Goal: Information Seeking & Learning: Check status

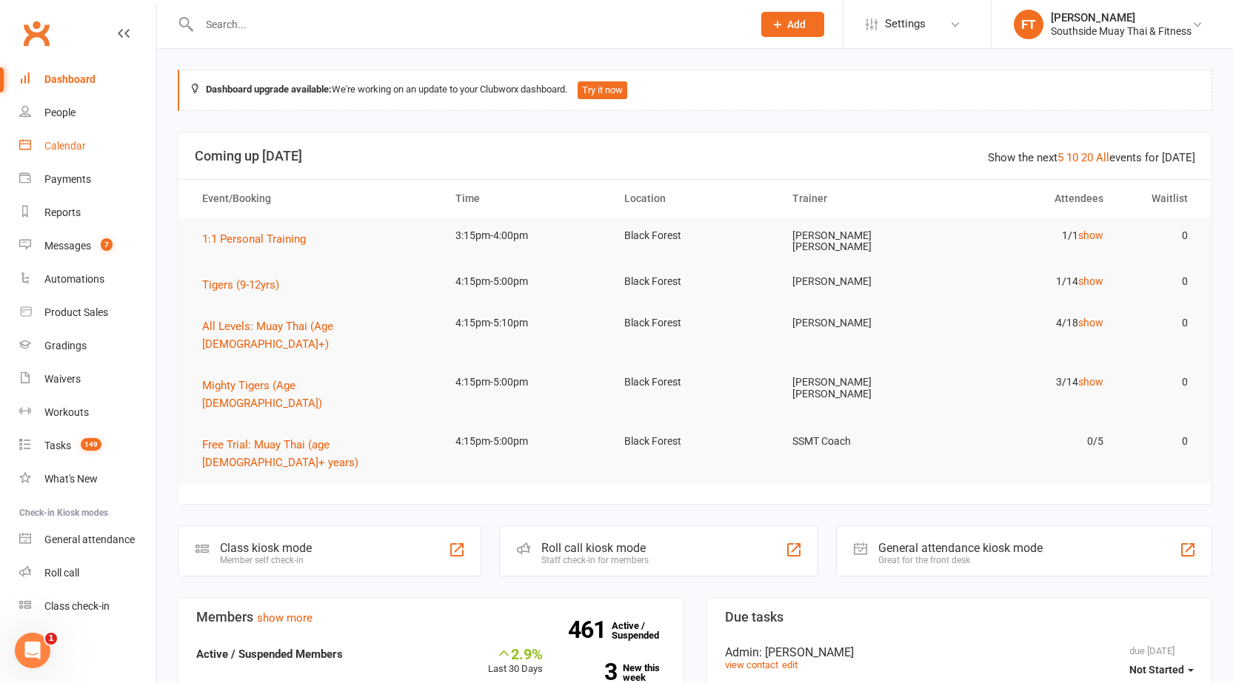
click at [71, 145] on div "Calendar" at bounding box center [64, 146] width 41 height 12
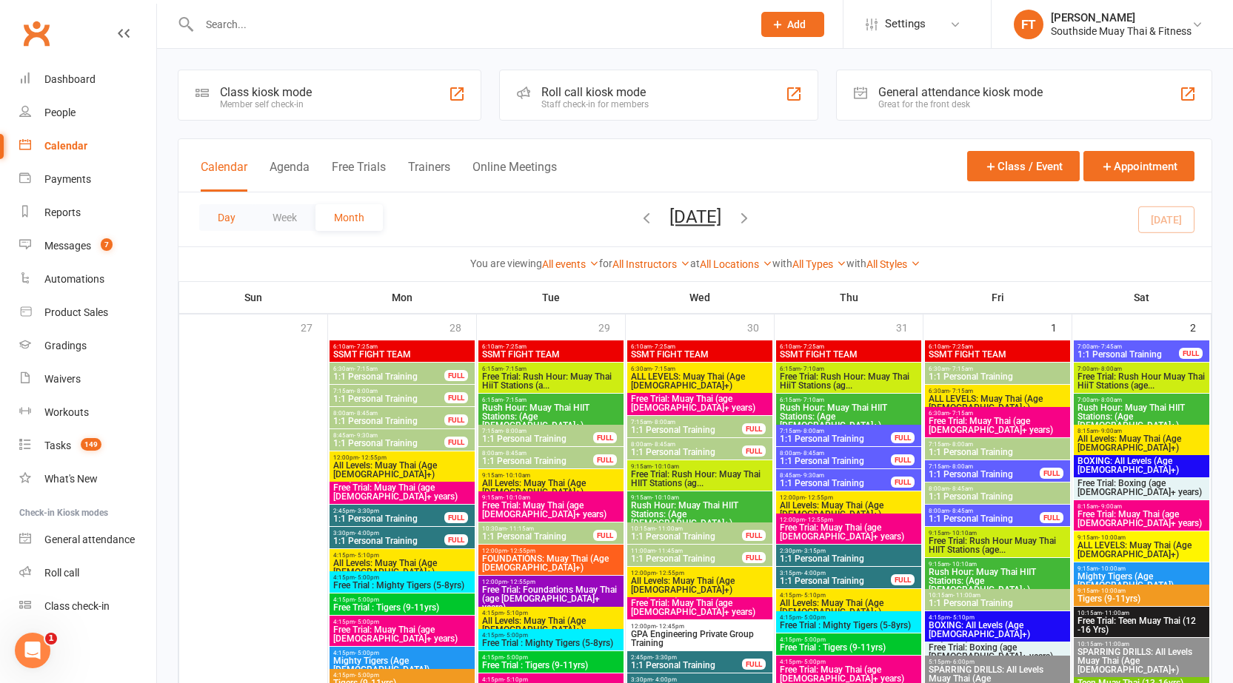
click at [221, 230] on button "Day" at bounding box center [226, 217] width 55 height 27
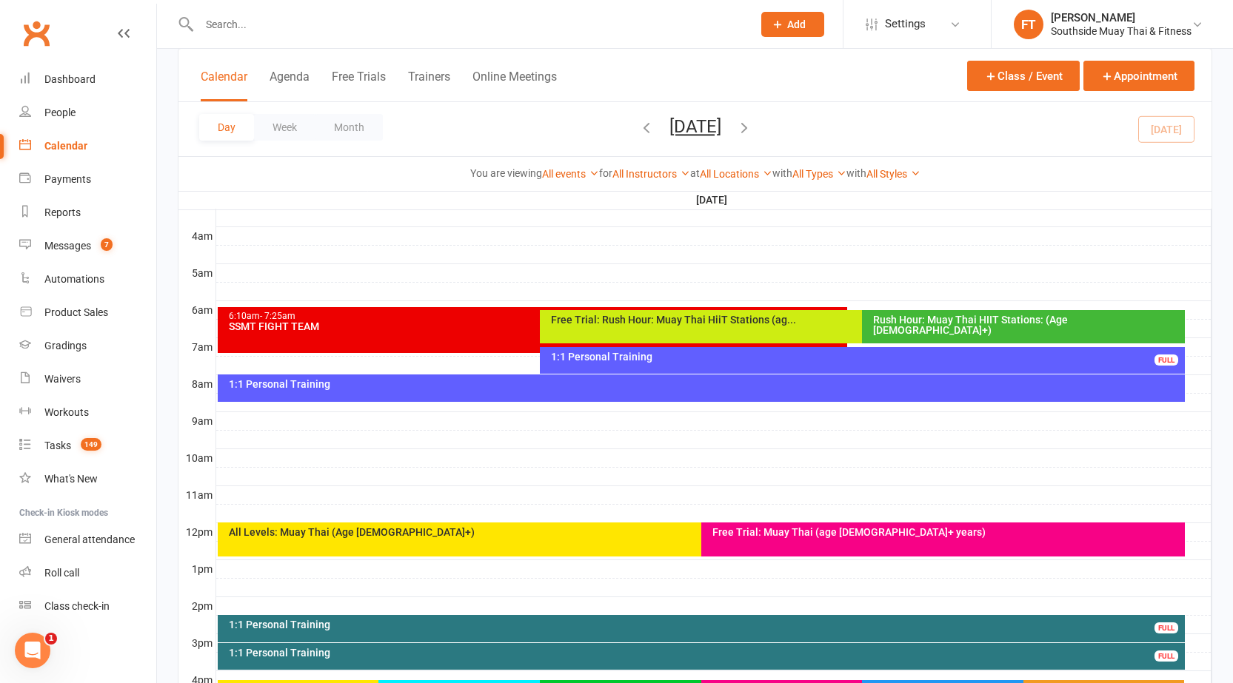
scroll to position [518, 0]
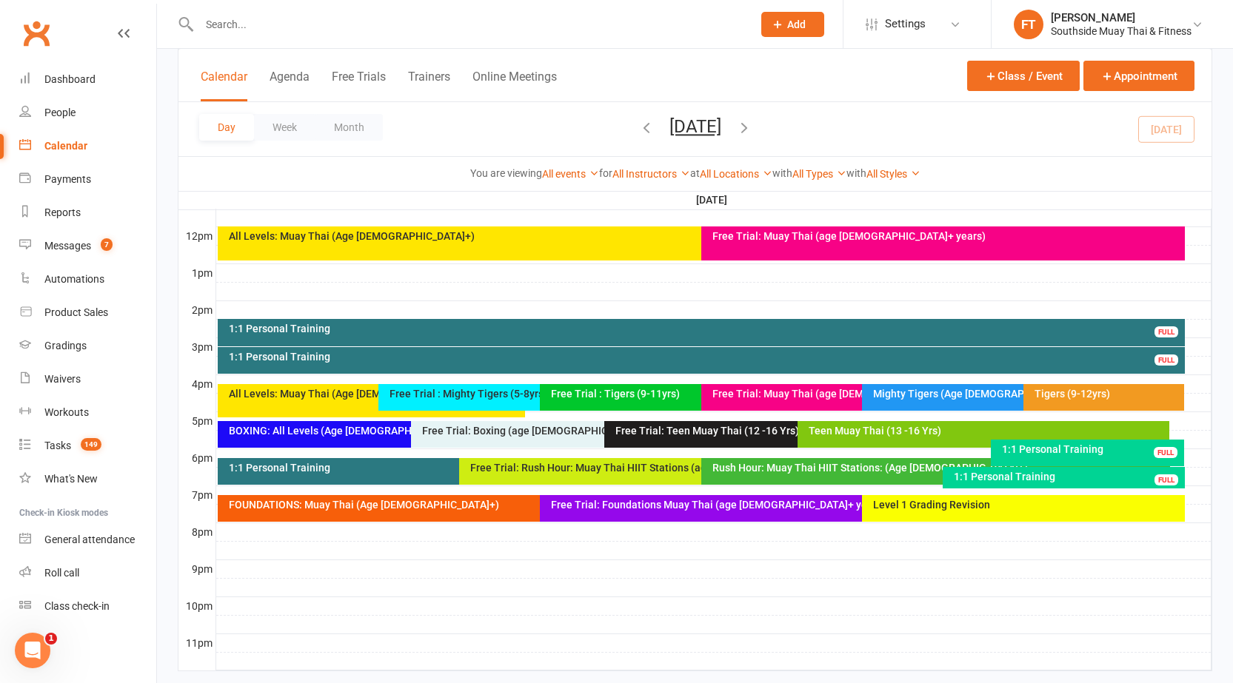
click at [943, 409] on div "Mighty Tigers (Age [DEMOGRAPHIC_DATA])" at bounding box center [1015, 397] width 307 height 27
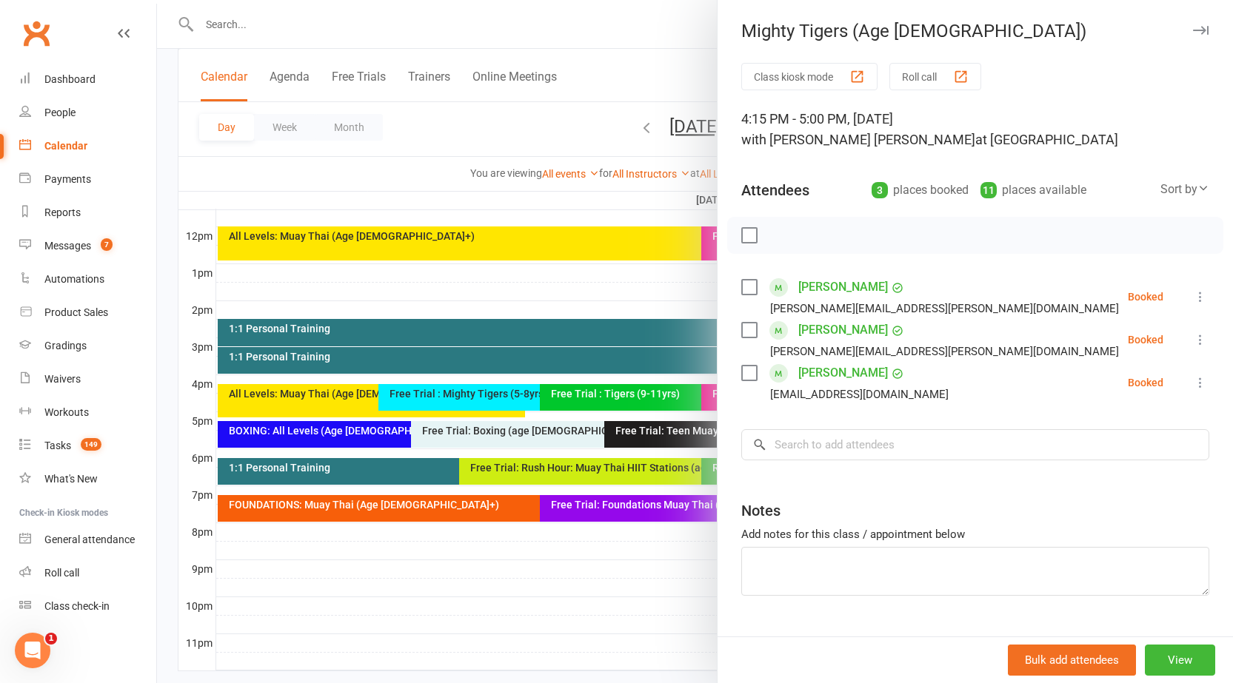
click at [827, 321] on link "[PERSON_NAME]" at bounding box center [843, 330] width 90 height 24
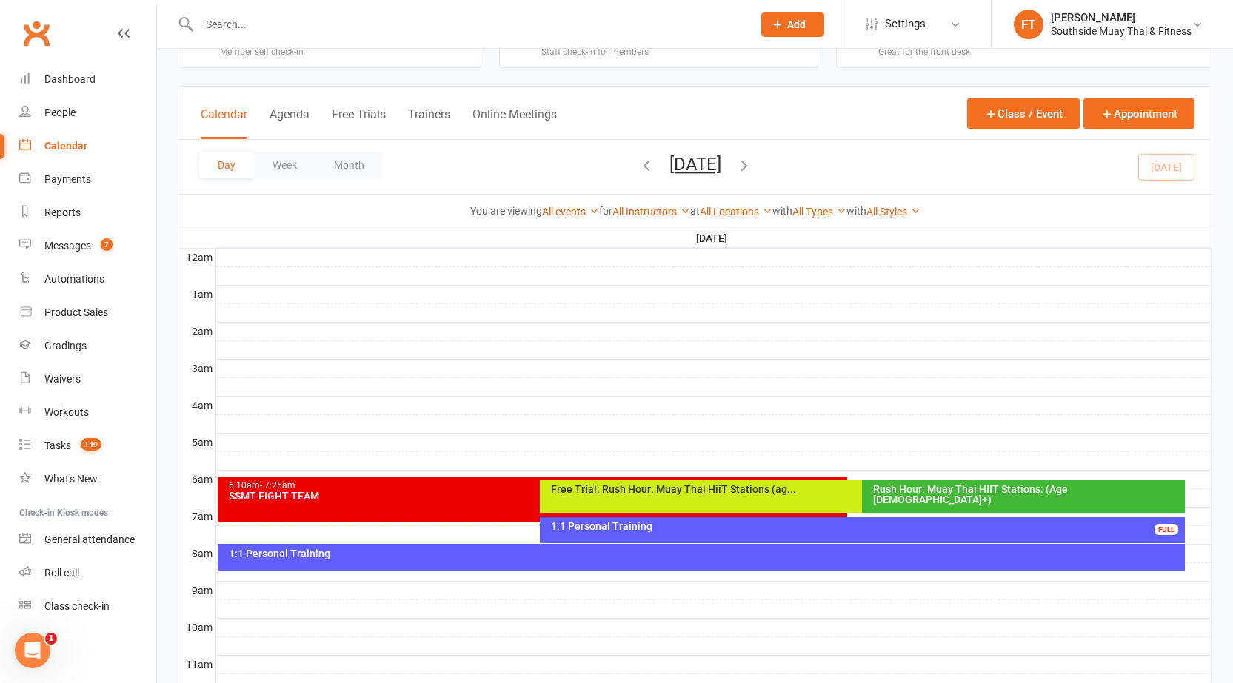
scroll to position [370, 0]
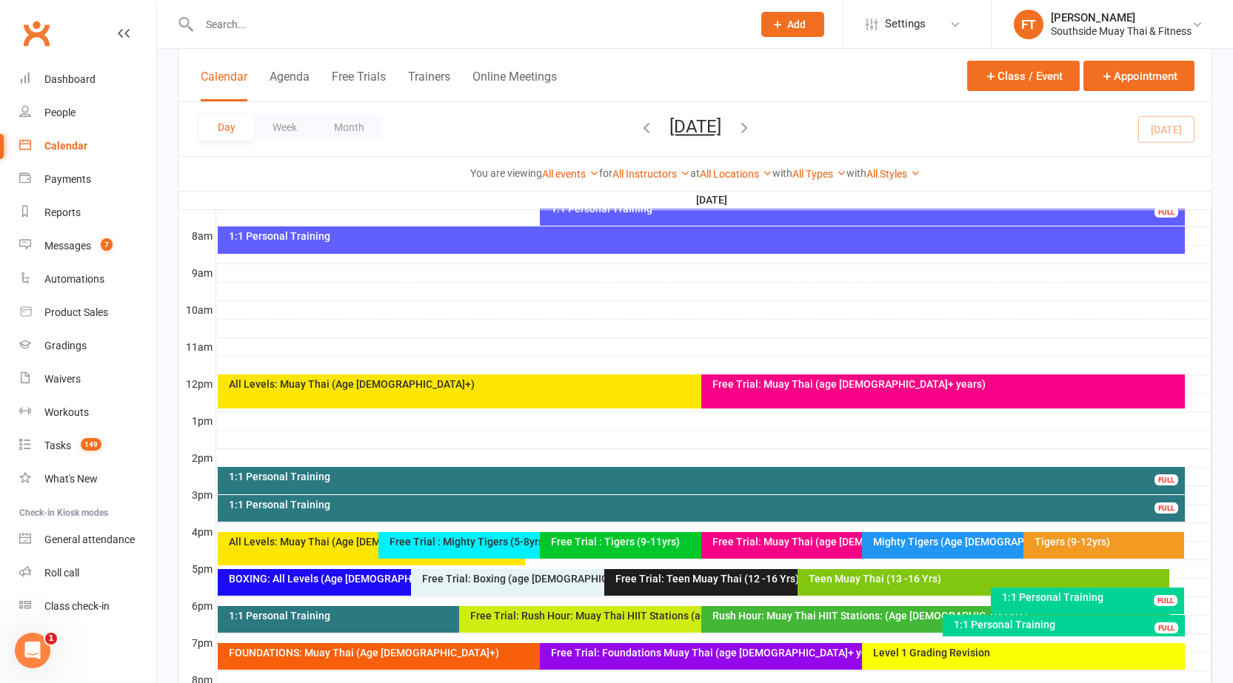
click at [916, 534] on div "Mighty Tigers (Age [DEMOGRAPHIC_DATA])" at bounding box center [1015, 545] width 307 height 27
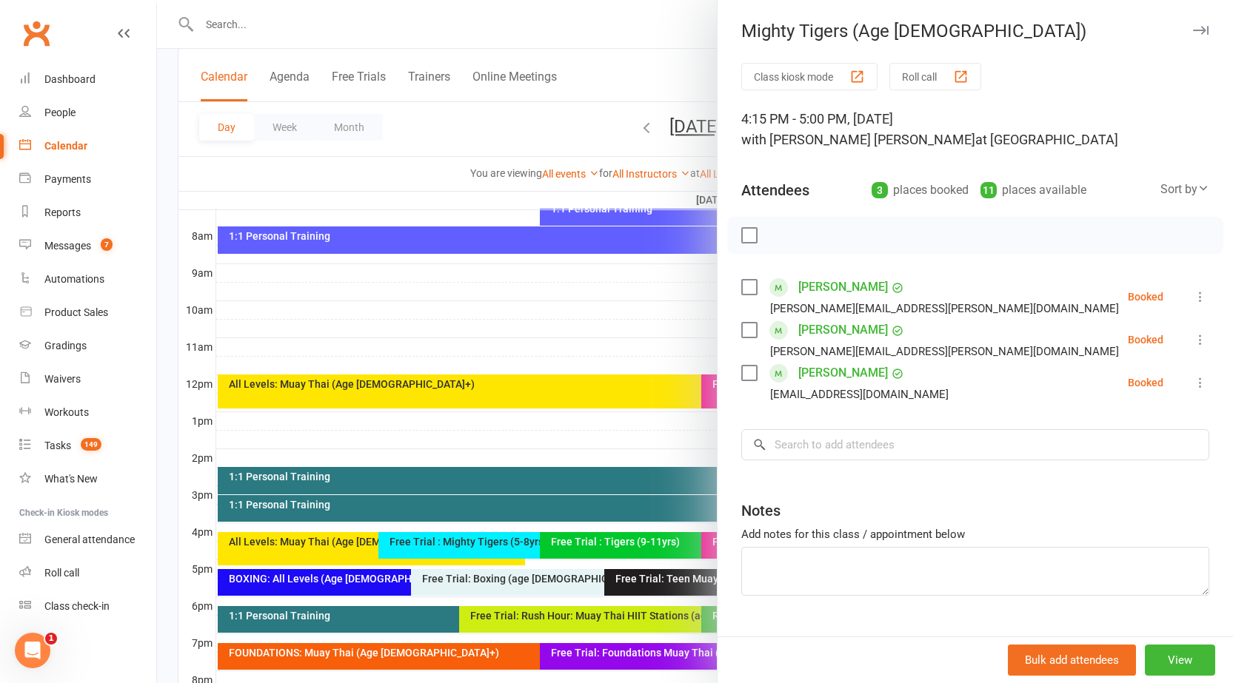
click at [843, 281] on link "[PERSON_NAME]" at bounding box center [843, 287] width 90 height 24
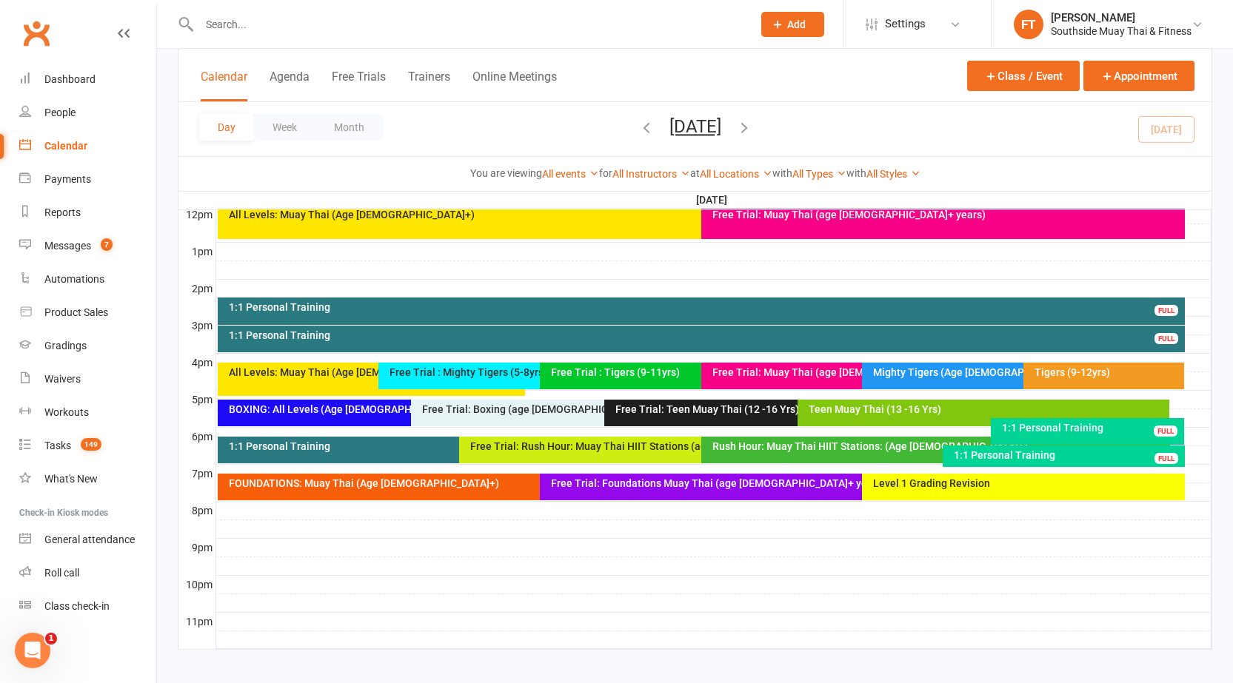
scroll to position [549, 0]
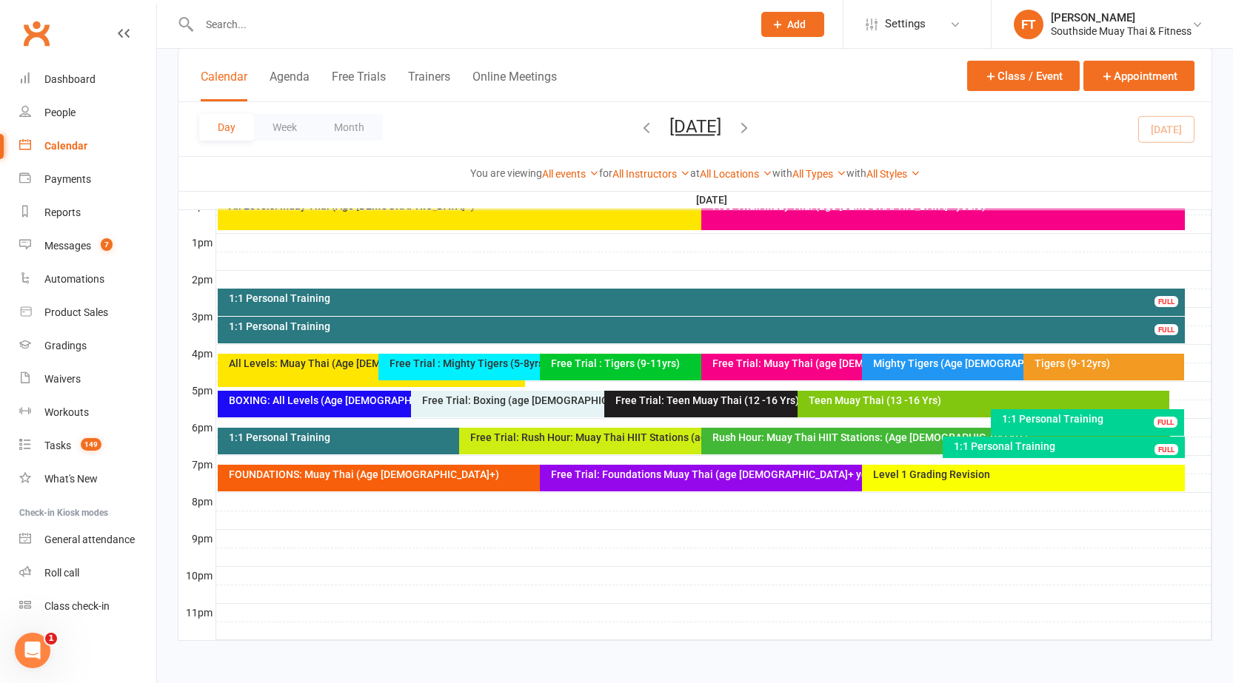
click at [1117, 356] on div "Tigers (9-12yrs)" at bounding box center [1103, 367] width 161 height 27
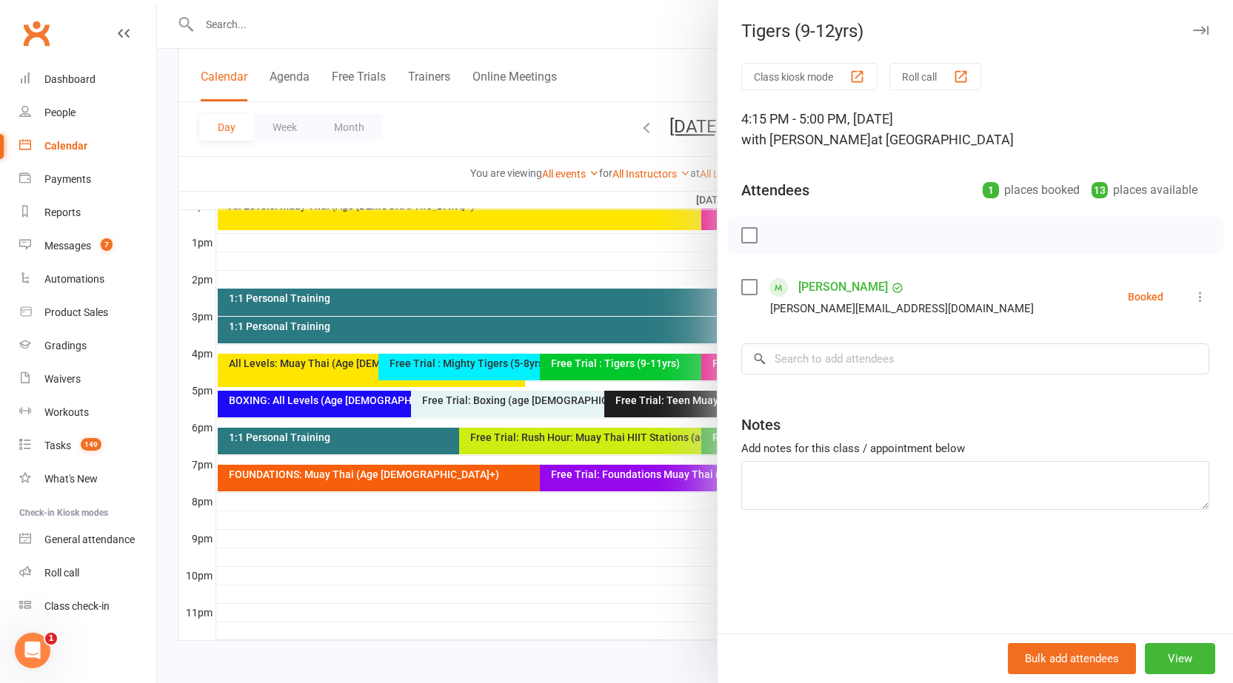
click at [394, 251] on div at bounding box center [695, 341] width 1076 height 683
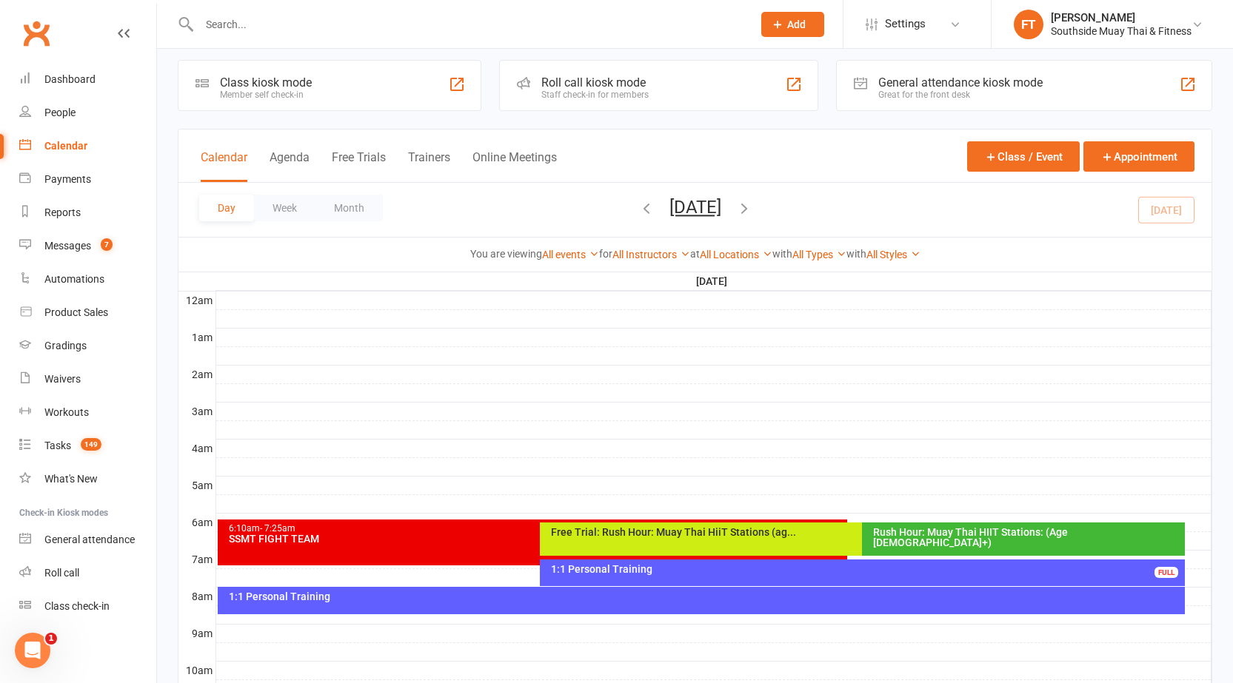
scroll to position [0, 0]
